Goal: Go to known website: Access a specific website the user already knows

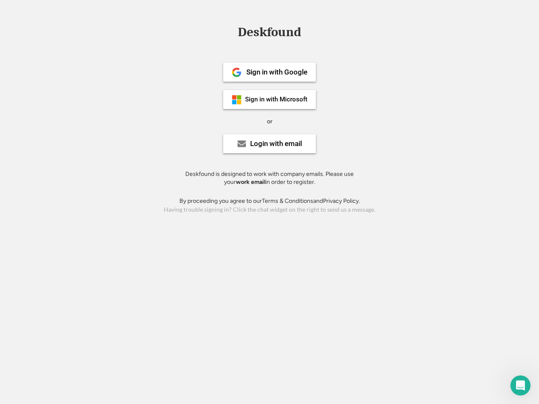
click at [269, 120] on div "or" at bounding box center [269, 121] width 5 height 8
click at [269, 34] on div "Deskfound" at bounding box center [269, 32] width 72 height 13
click at [231, 32] on div "Deskfound" at bounding box center [269, 34] width 539 height 16
click at [269, 34] on div "Deskfound" at bounding box center [269, 32] width 72 height 13
click at [269, 121] on div "or" at bounding box center [269, 121] width 5 height 8
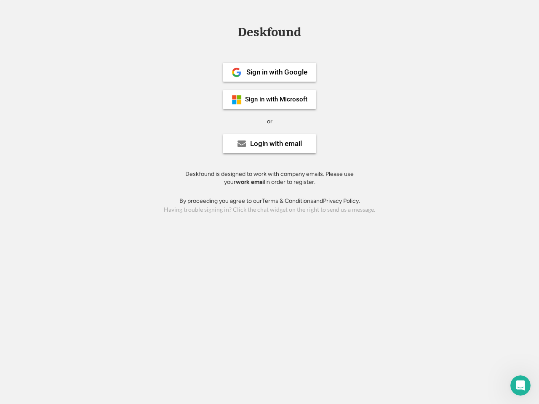
click at [269, 72] on div "Sign in with Google" at bounding box center [276, 72] width 61 height 7
click at [276, 72] on div "Sign in with Google" at bounding box center [276, 72] width 61 height 7
click at [236, 72] on img at bounding box center [236, 72] width 10 height 10
click at [269, 99] on div "Sign in with Microsoft" at bounding box center [276, 99] width 62 height 6
click at [276, 99] on div "Sign in with Microsoft" at bounding box center [276, 99] width 62 height 6
